Goal: Transaction & Acquisition: Obtain resource

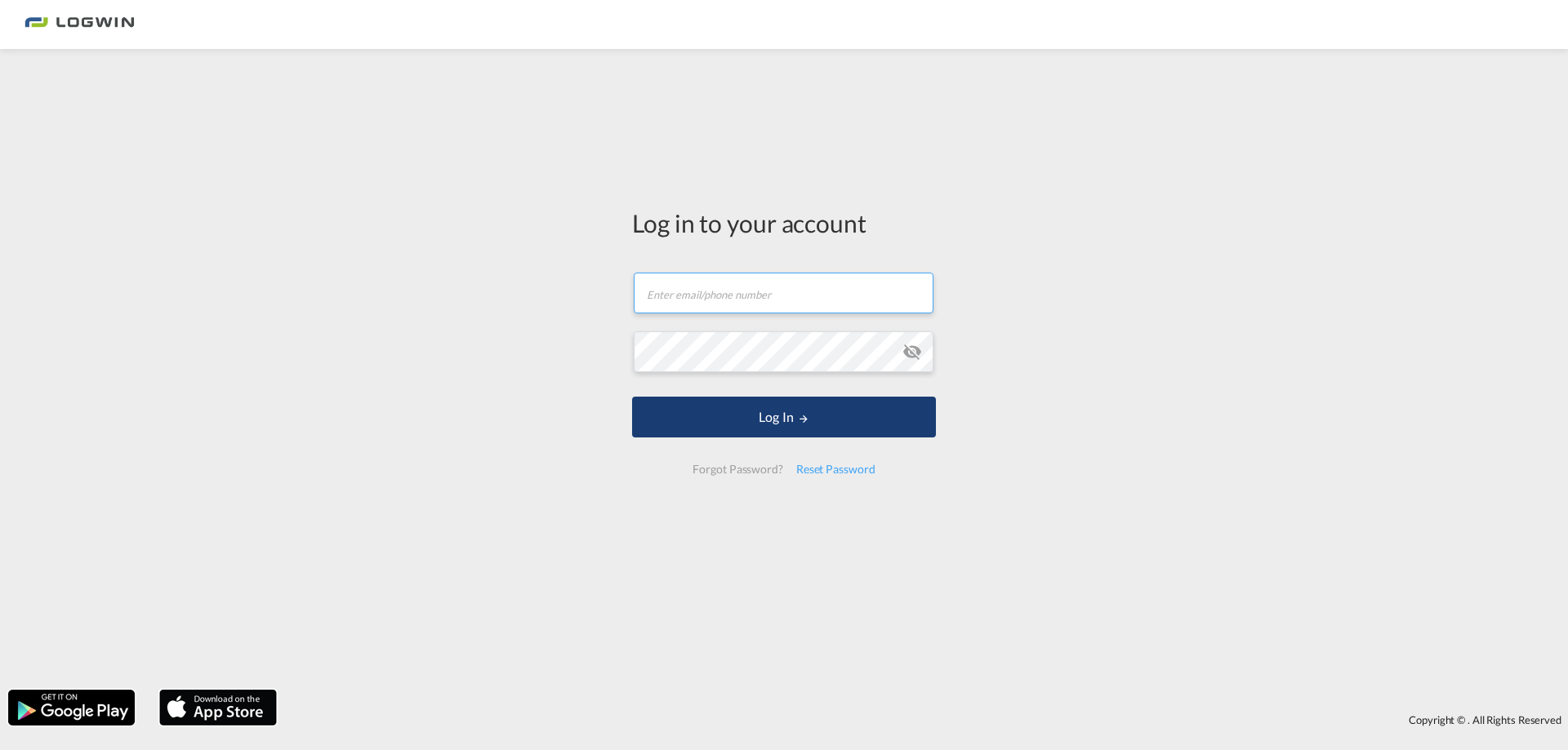
type input "[PERSON_NAME][EMAIL_ADDRESS][DOMAIN_NAME]"
click at [798, 420] on md-icon "LOGIN" at bounding box center [804, 419] width 11 height 11
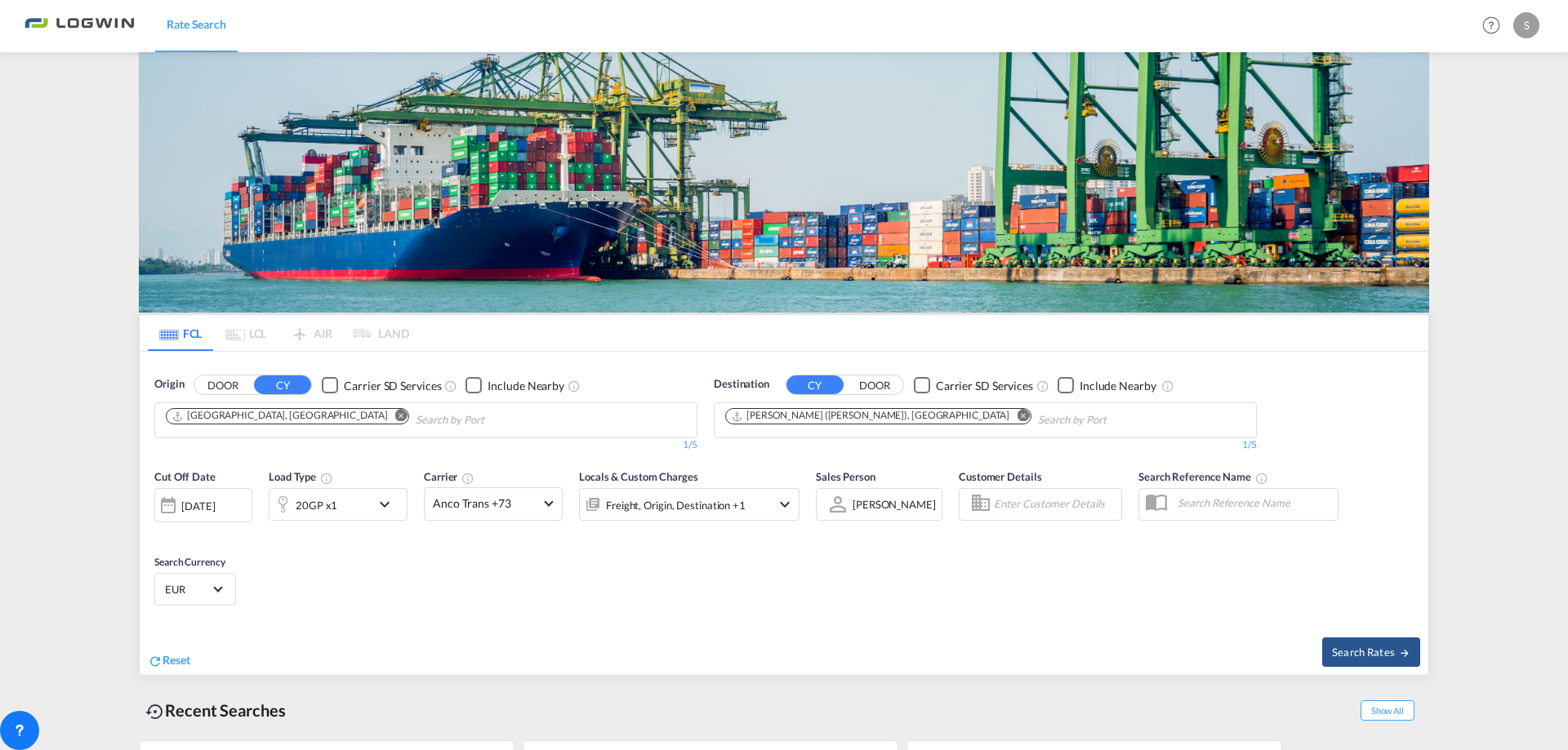
click at [1006, 409] on button "Remove" at bounding box center [1019, 417] width 24 height 17
type input "[GEOGRAPHIC_DATA]"
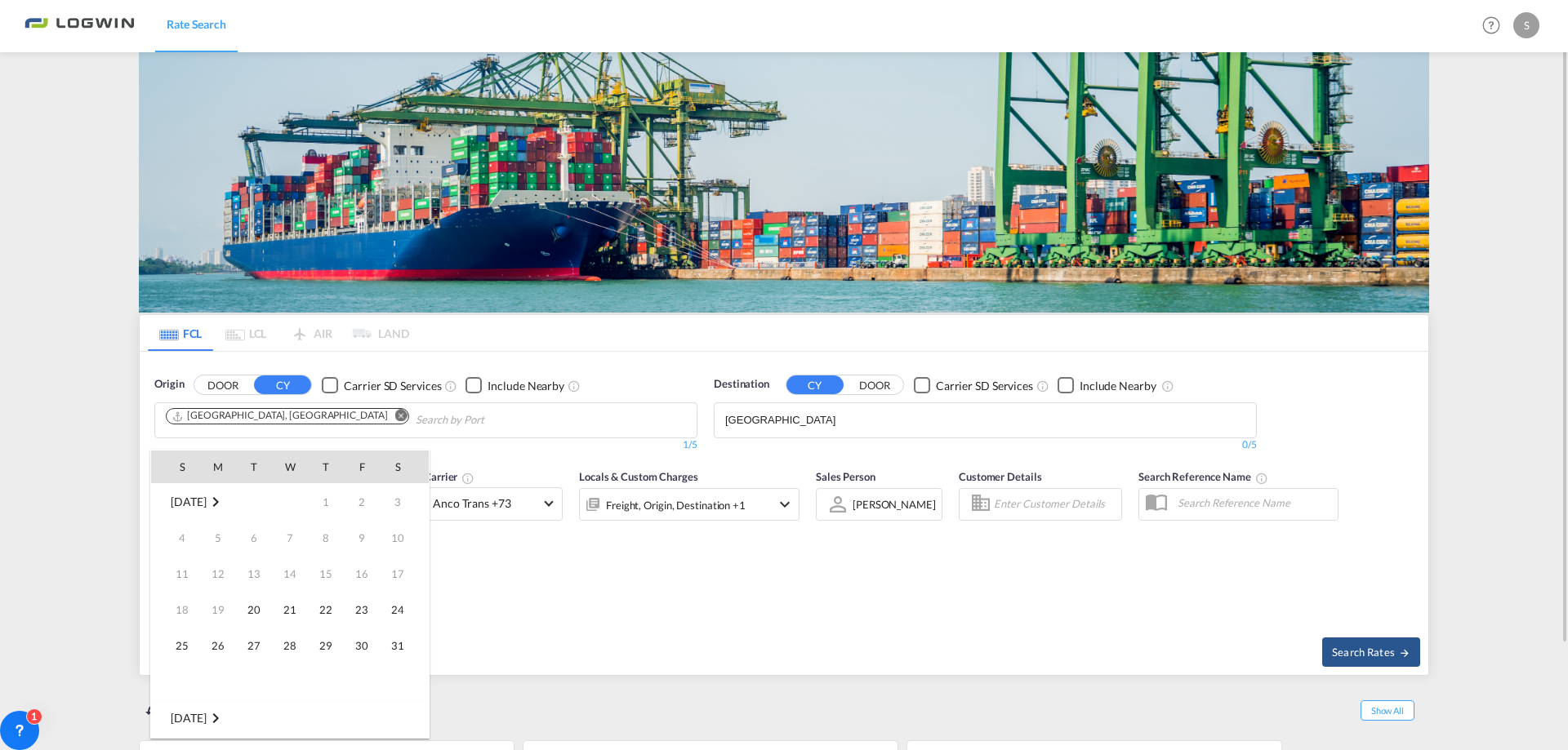
scroll to position [649, 0]
click at [778, 419] on div at bounding box center [784, 375] width 1568 height 750
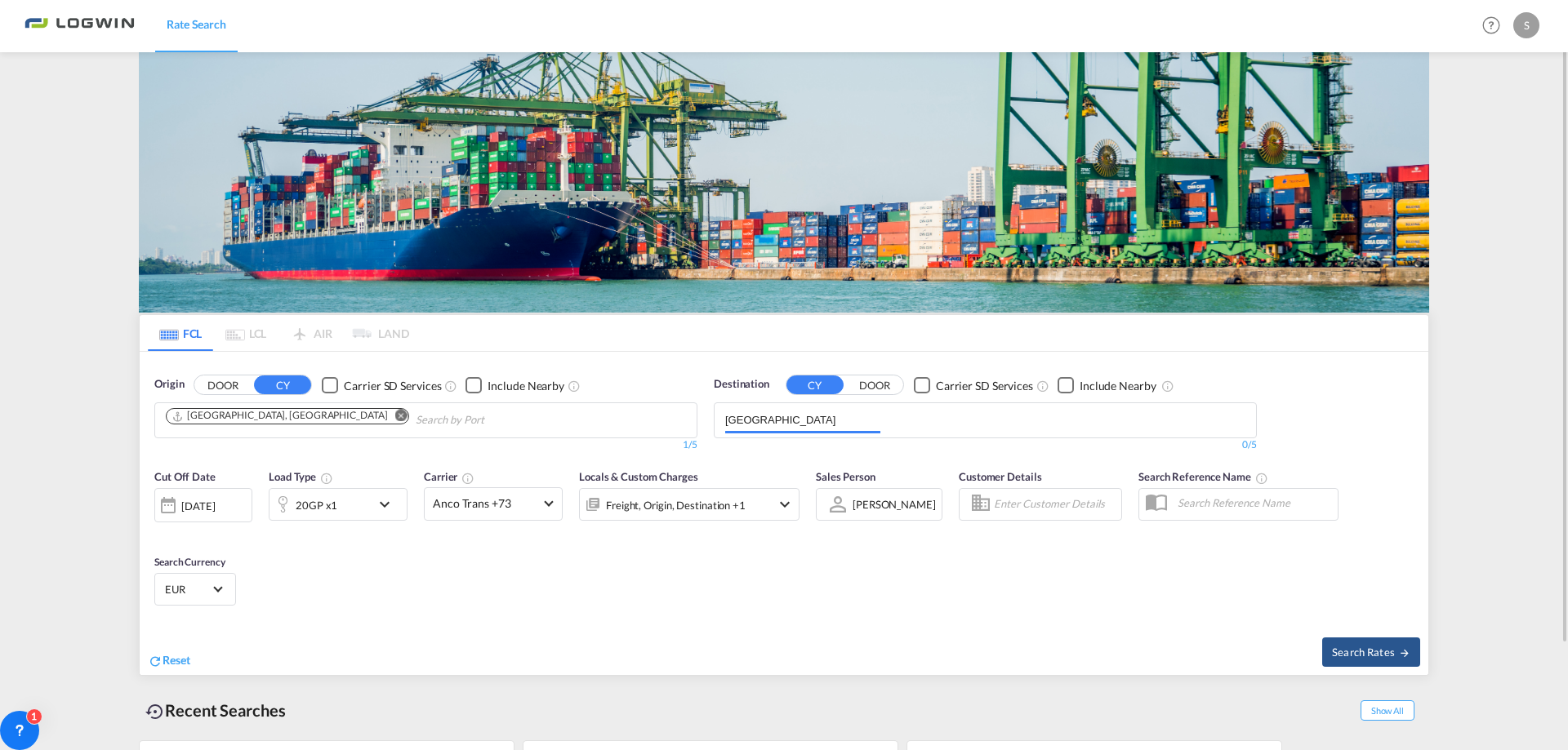
click at [777, 419] on input "[GEOGRAPHIC_DATA]" at bounding box center [803, 420] width 155 height 26
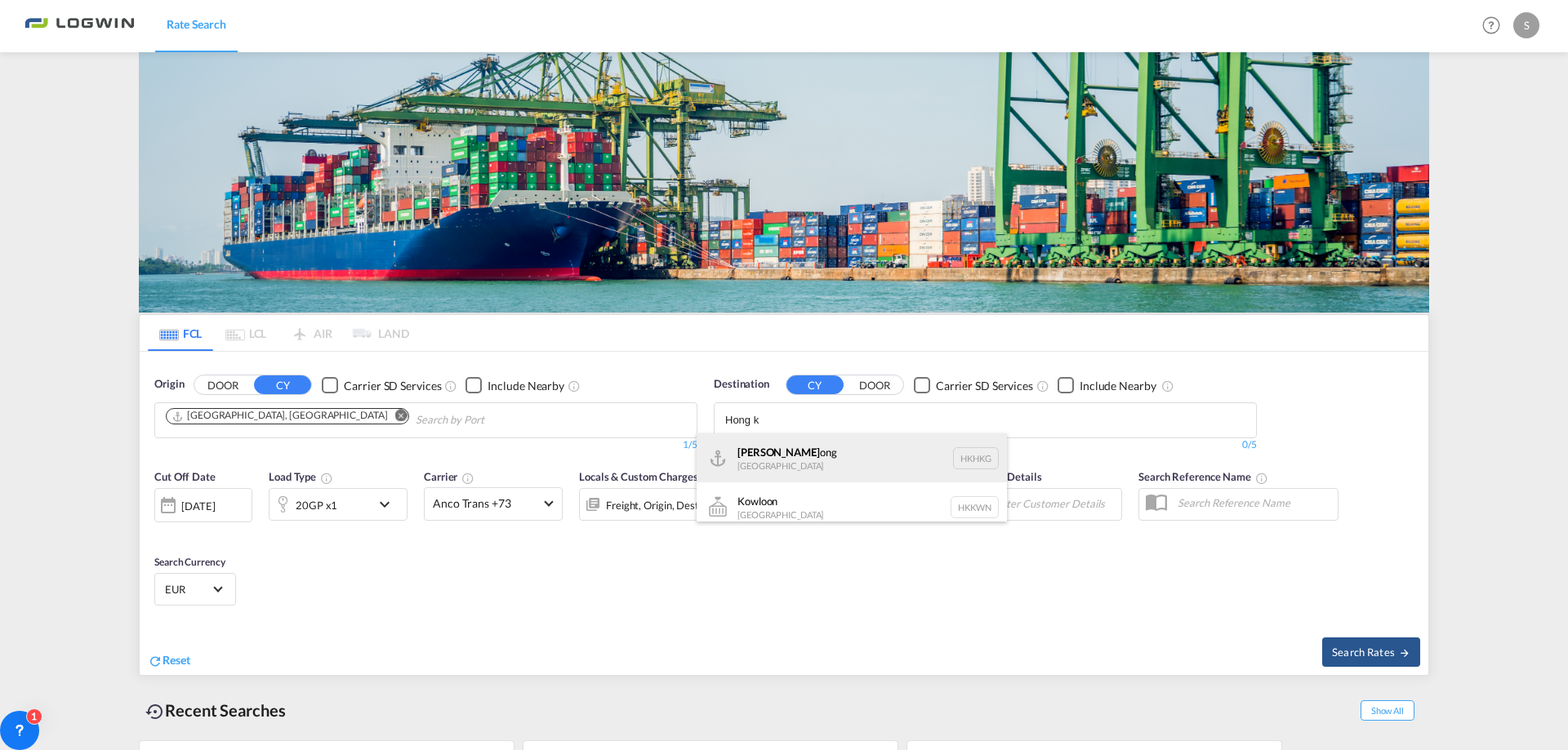
type input "Hong k"
click at [782, 455] on div "Hong K ong [GEOGRAPHIC_DATA] [GEOGRAPHIC_DATA]" at bounding box center [851, 458] width 310 height 49
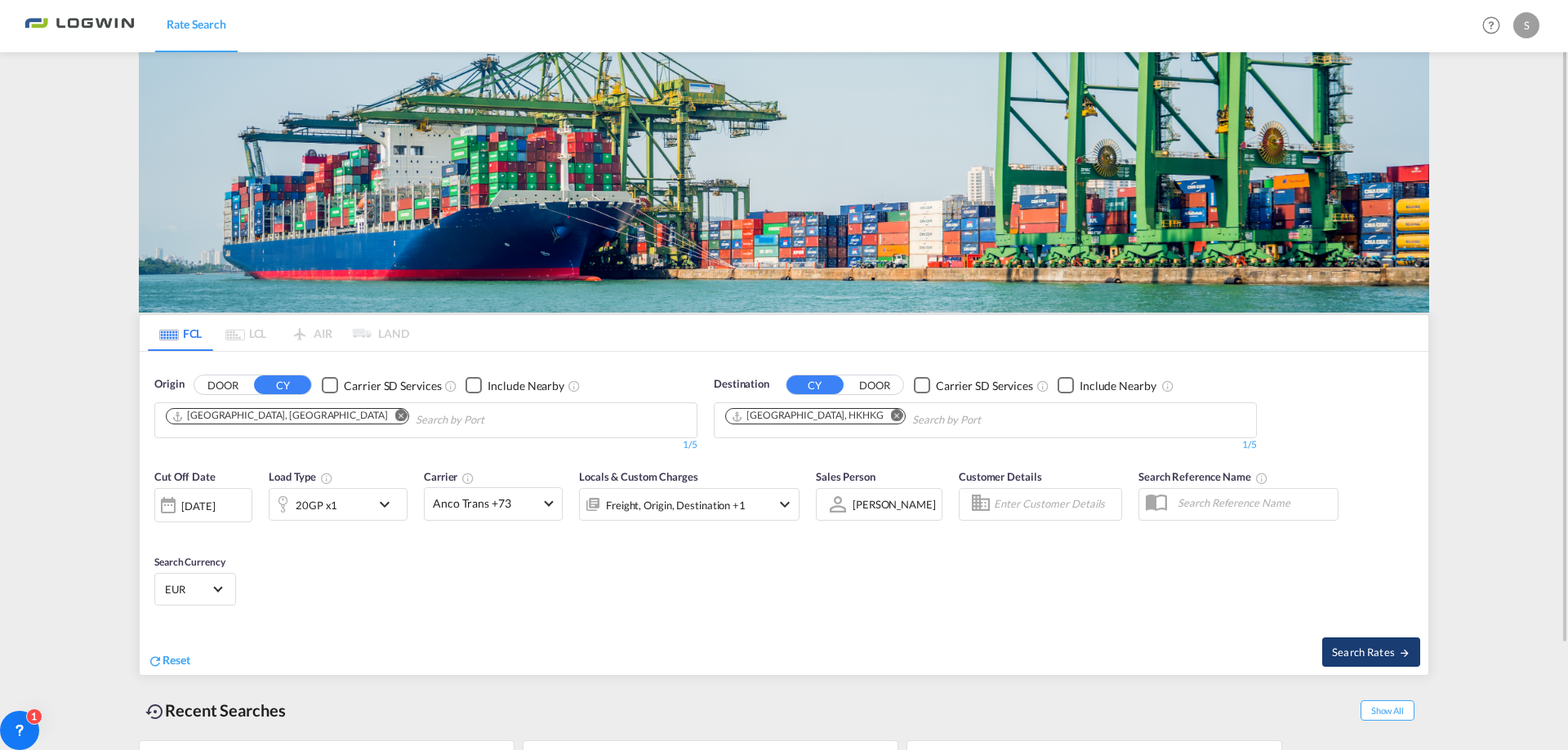
click at [1371, 653] on span "Search Rates" at bounding box center [1371, 652] width 78 height 13
type input "DEHAM to HKHKG / [DATE]"
